Goal: Transaction & Acquisition: Download file/media

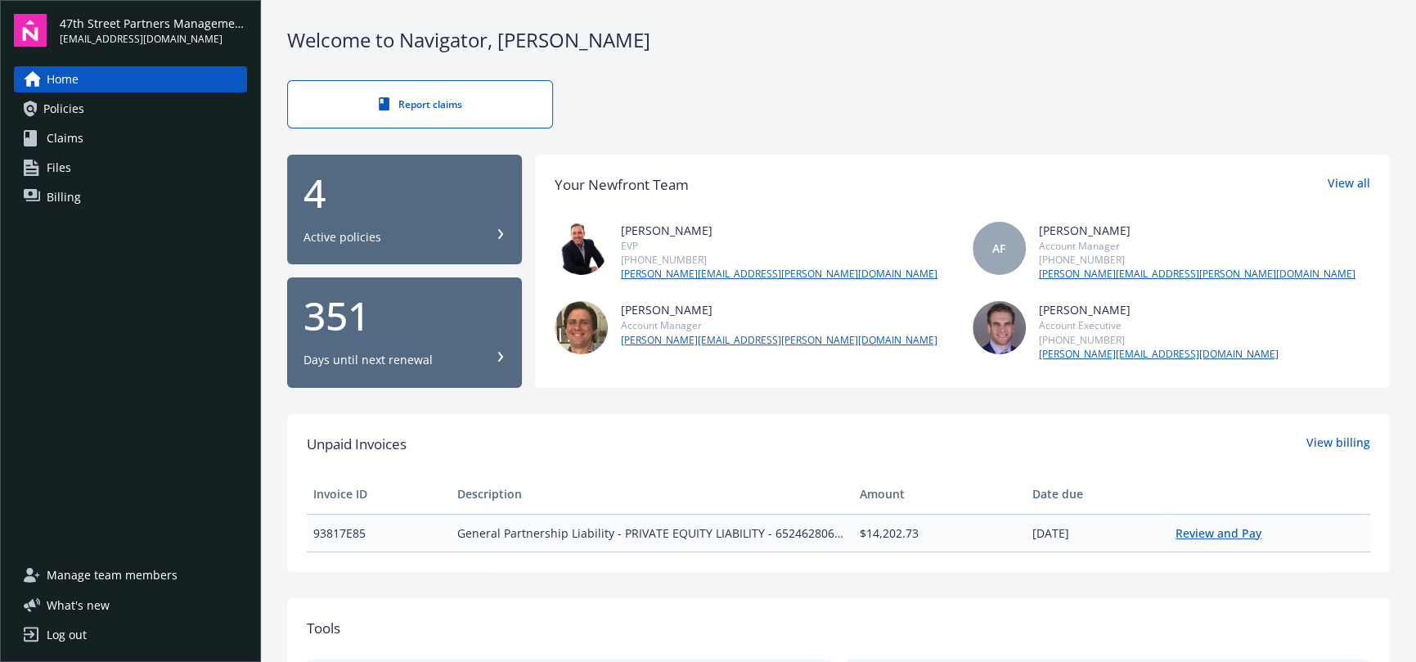
click at [1190, 533] on link "Review and Pay" at bounding box center [1225, 533] width 99 height 16
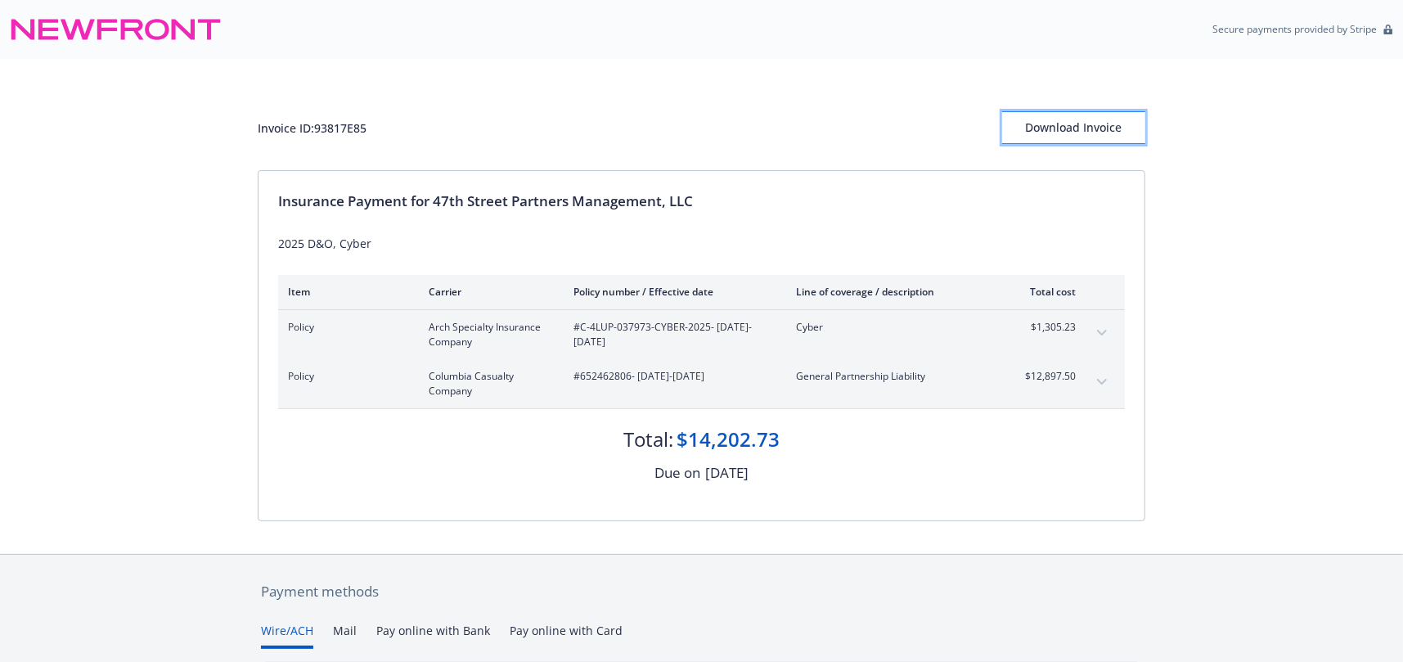
click at [1076, 125] on div "Download Invoice" at bounding box center [1073, 127] width 143 height 31
